Goal: Information Seeking & Learning: Understand process/instructions

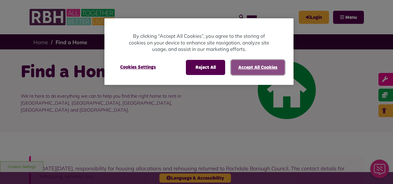
click at [269, 68] on button "Accept All Cookies" at bounding box center [258, 67] width 54 height 15
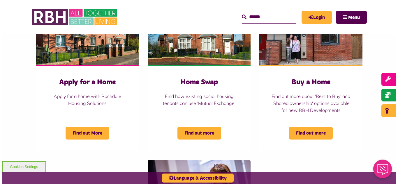
scroll to position [256, 0]
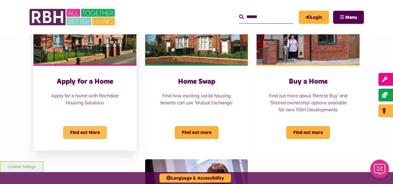
click at [85, 130] on span "Find out More" at bounding box center [85, 132] width 44 height 13
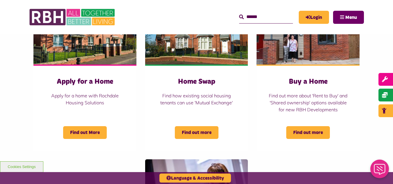
click at [349, 17] on span "Menu" at bounding box center [351, 17] width 12 height 5
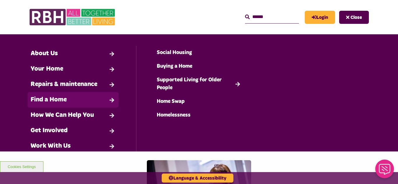
click at [83, 104] on link "Find a Home" at bounding box center [73, 99] width 91 height 15
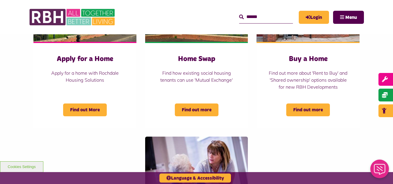
scroll to position [279, 0]
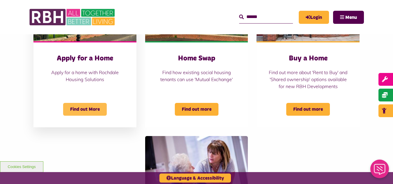
click at [83, 107] on span "Find out More" at bounding box center [85, 109] width 44 height 13
